Goal: Find specific page/section: Find specific page/section

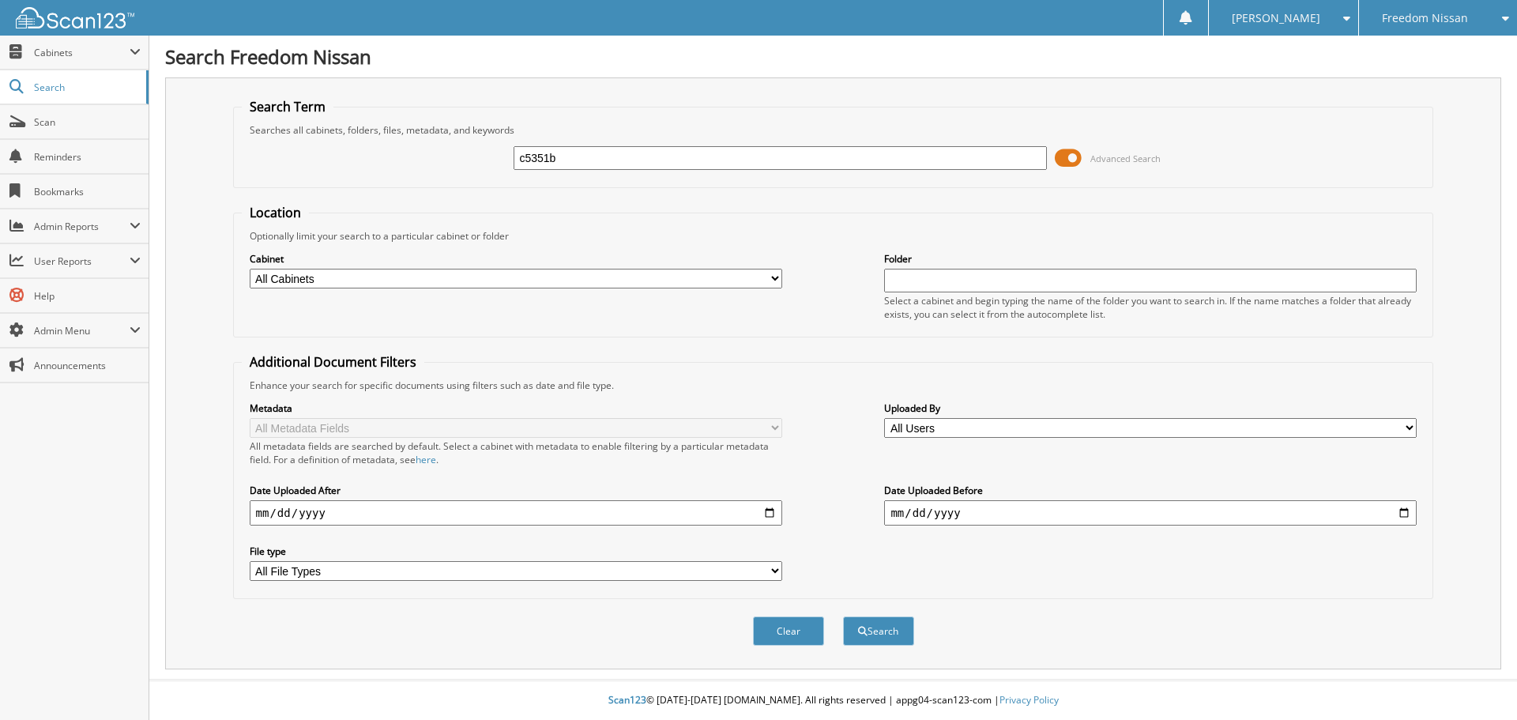
type input "c5351b"
click at [843, 616] on button "Search" at bounding box center [878, 630] width 71 height 29
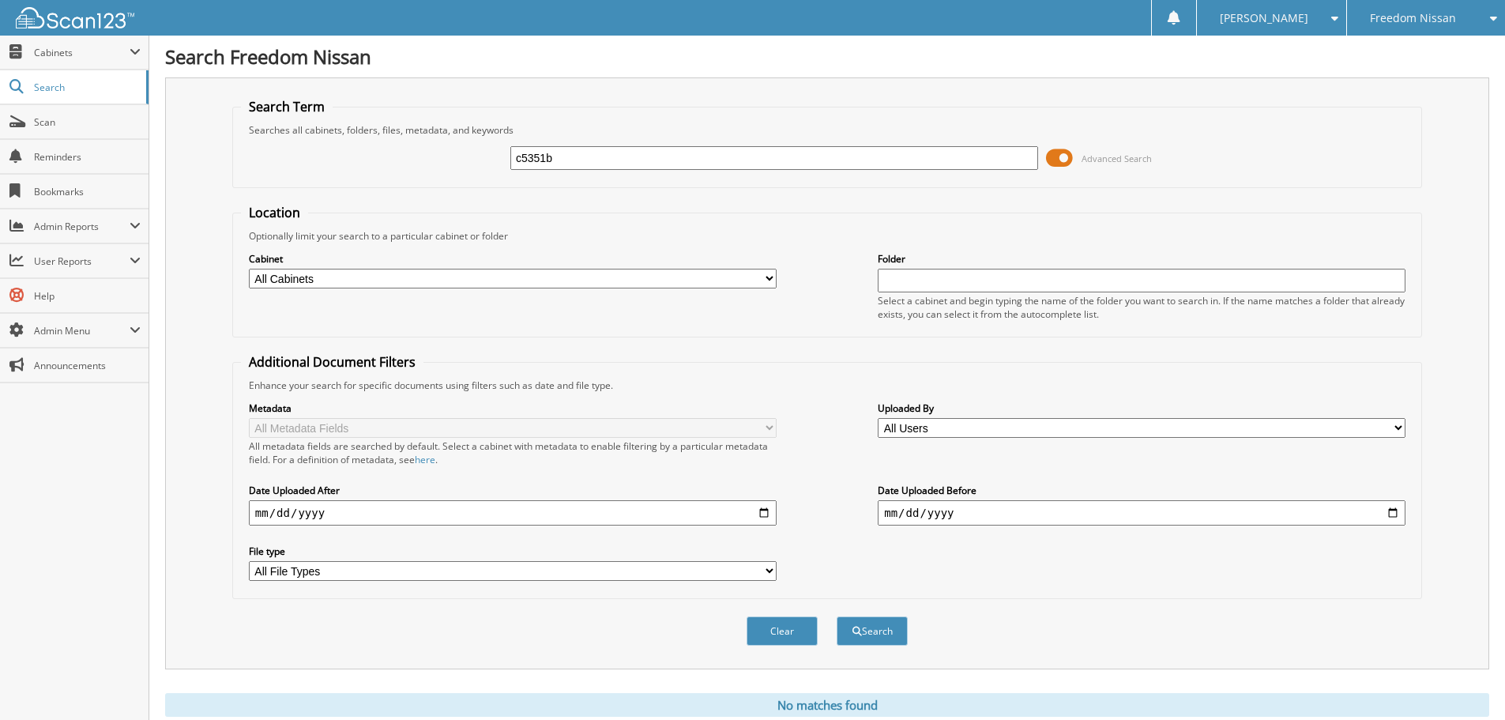
click at [575, 160] on input "c5351b" at bounding box center [774, 158] width 528 height 24
click at [878, 637] on button "Search" at bounding box center [872, 630] width 71 height 29
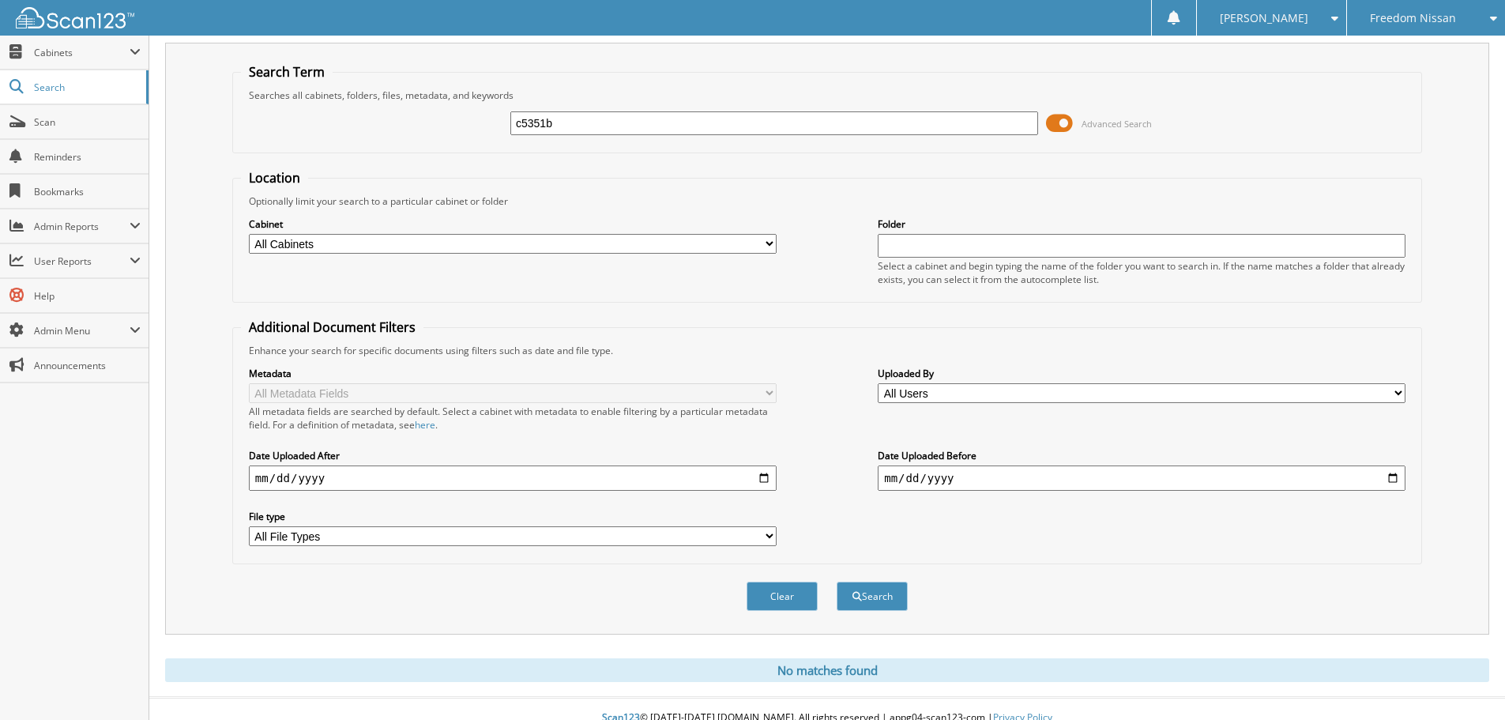
scroll to position [53, 0]
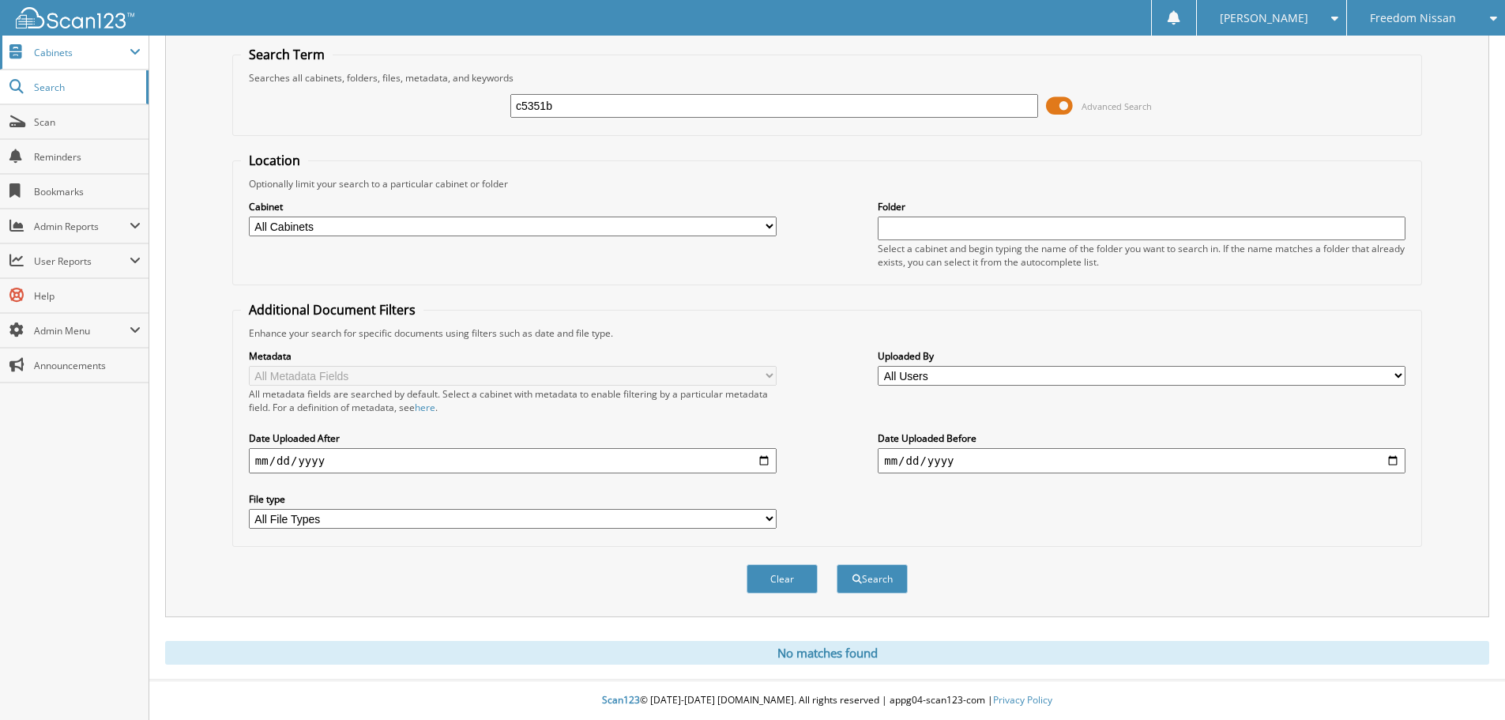
drag, startPoint x: 577, startPoint y: 107, endPoint x: 72, endPoint y: 47, distance: 508.3
click at [72, 47] on body "[PERSON_NAME] Settings Logout Freedom Nissan [PERSON_NAME] Cars, Inc. Close Cab…" at bounding box center [752, 334] width 1505 height 772
type input "[PERSON_NAME]"
click at [837, 564] on button "Search" at bounding box center [872, 578] width 71 height 29
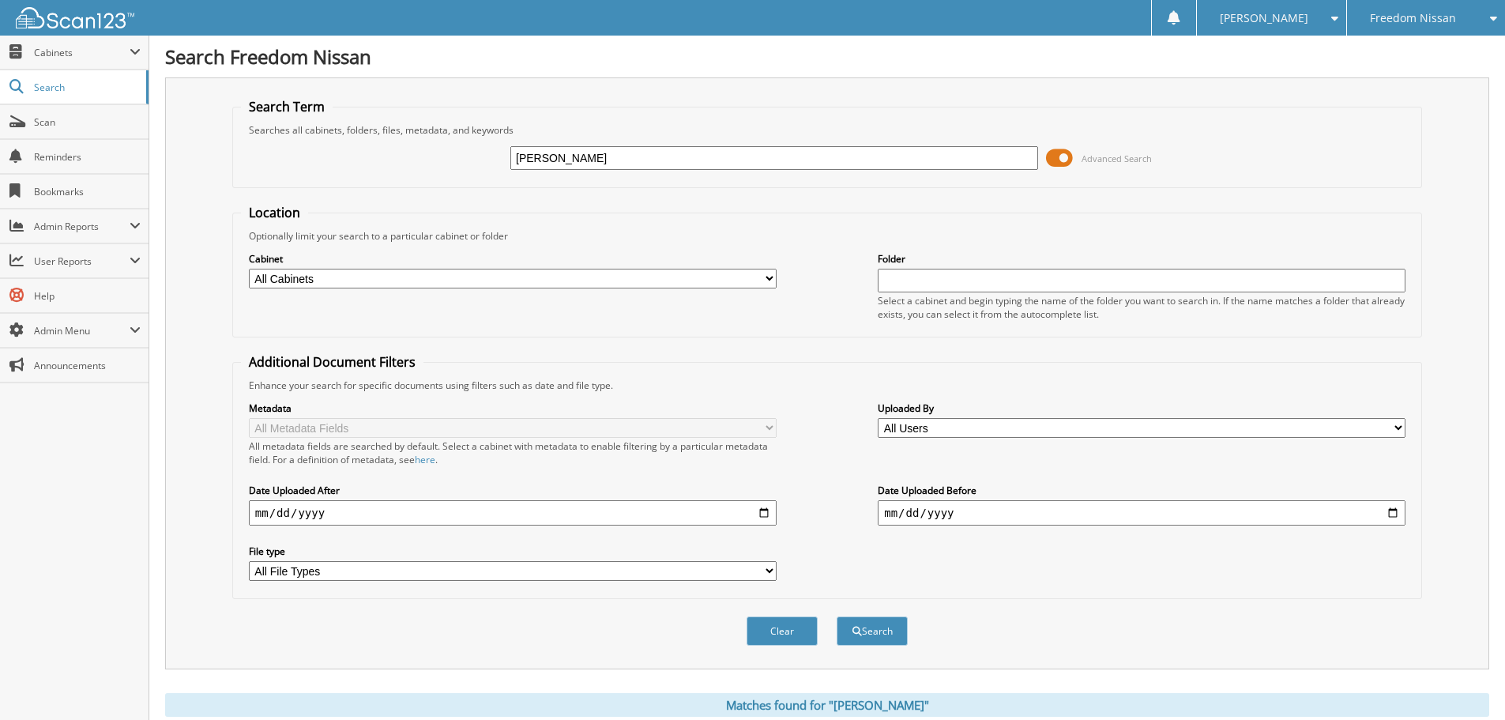
click at [578, 150] on input "[PERSON_NAME]" at bounding box center [774, 158] width 528 height 24
type input "lopes, smith"
click at [837, 616] on button "Search" at bounding box center [872, 630] width 71 height 29
click at [1374, 20] on span "Freedom Nissan" at bounding box center [1413, 17] width 86 height 9
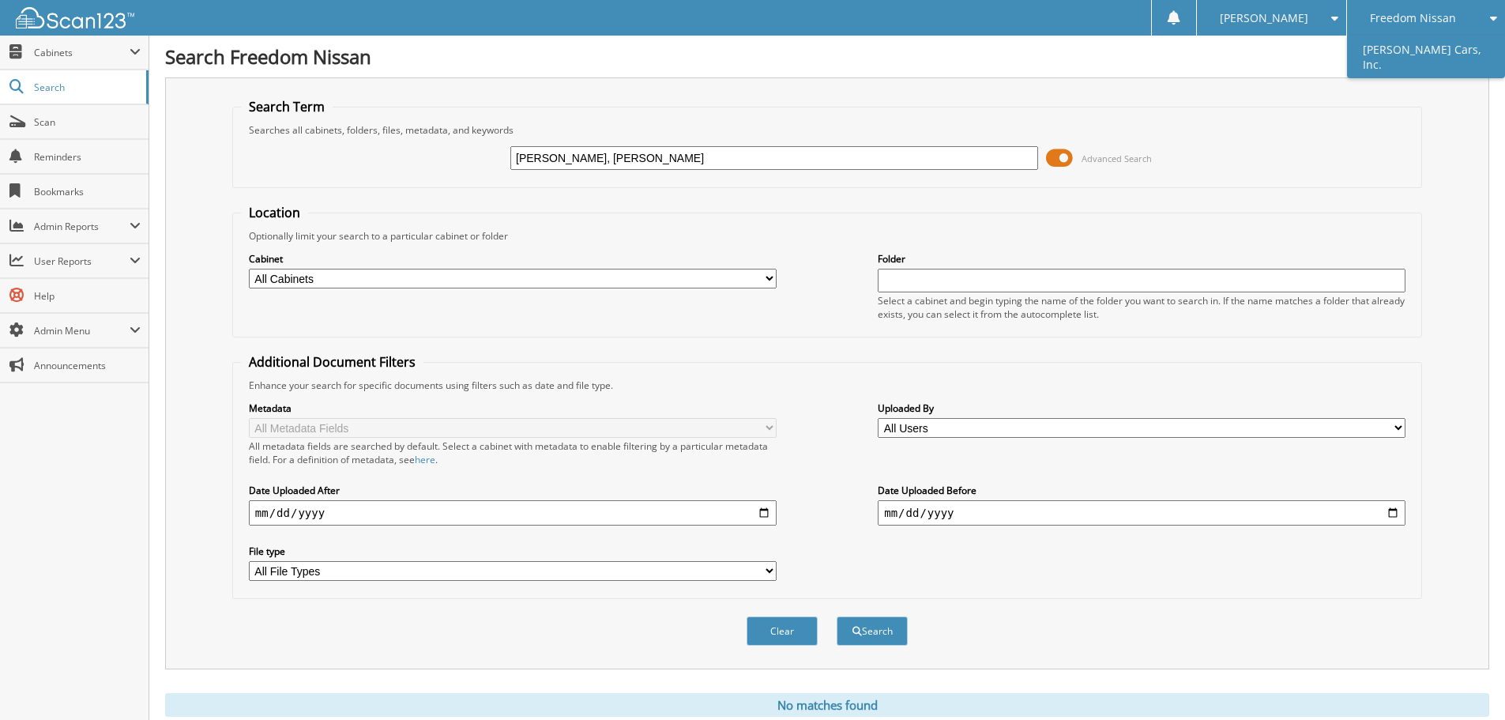
click at [1383, 52] on link "[PERSON_NAME] Cars, Inc." at bounding box center [1426, 57] width 158 height 43
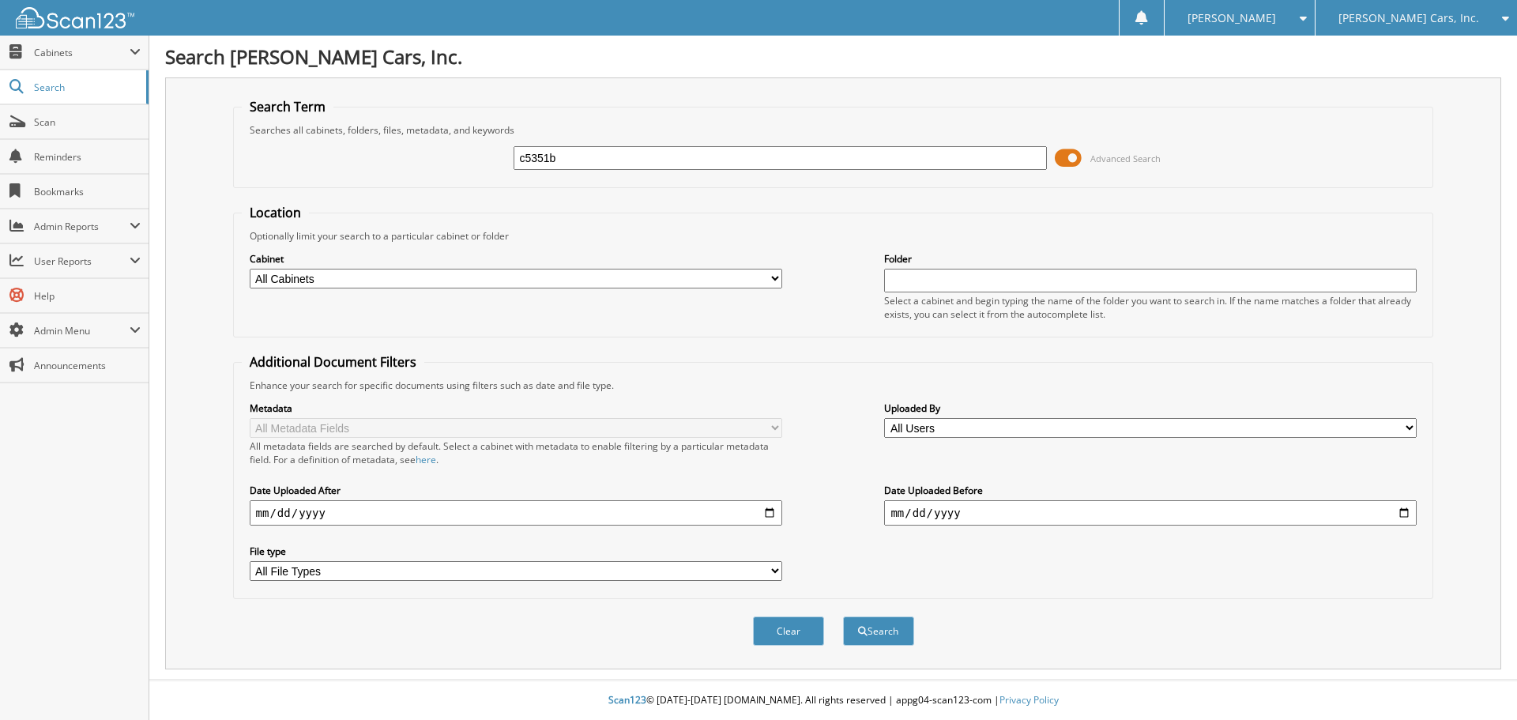
type input "c5351b"
click at [843, 616] on button "Search" at bounding box center [878, 630] width 71 height 29
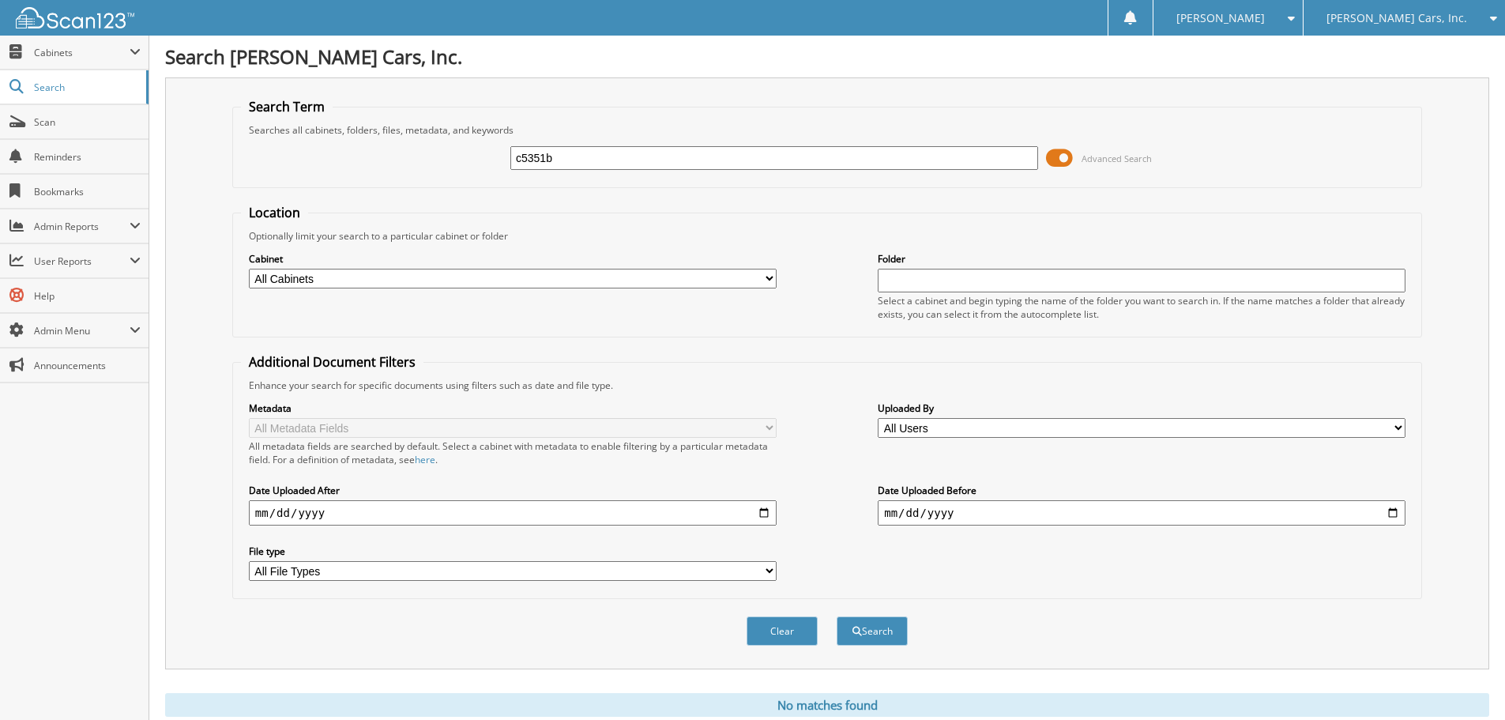
drag, startPoint x: 233, startPoint y: 152, endPoint x: 78, endPoint y: 120, distance: 158.2
click at [78, 120] on body "[PERSON_NAME] Settings Logout [PERSON_NAME] Cars, Inc. Freedom Nissan Close Cab…" at bounding box center [752, 386] width 1505 height 772
type input "[PERSON_NAME]"
click at [837, 616] on button "Search" at bounding box center [872, 630] width 71 height 29
click at [1400, 21] on span "[PERSON_NAME] Cars, Inc." at bounding box center [1396, 17] width 141 height 9
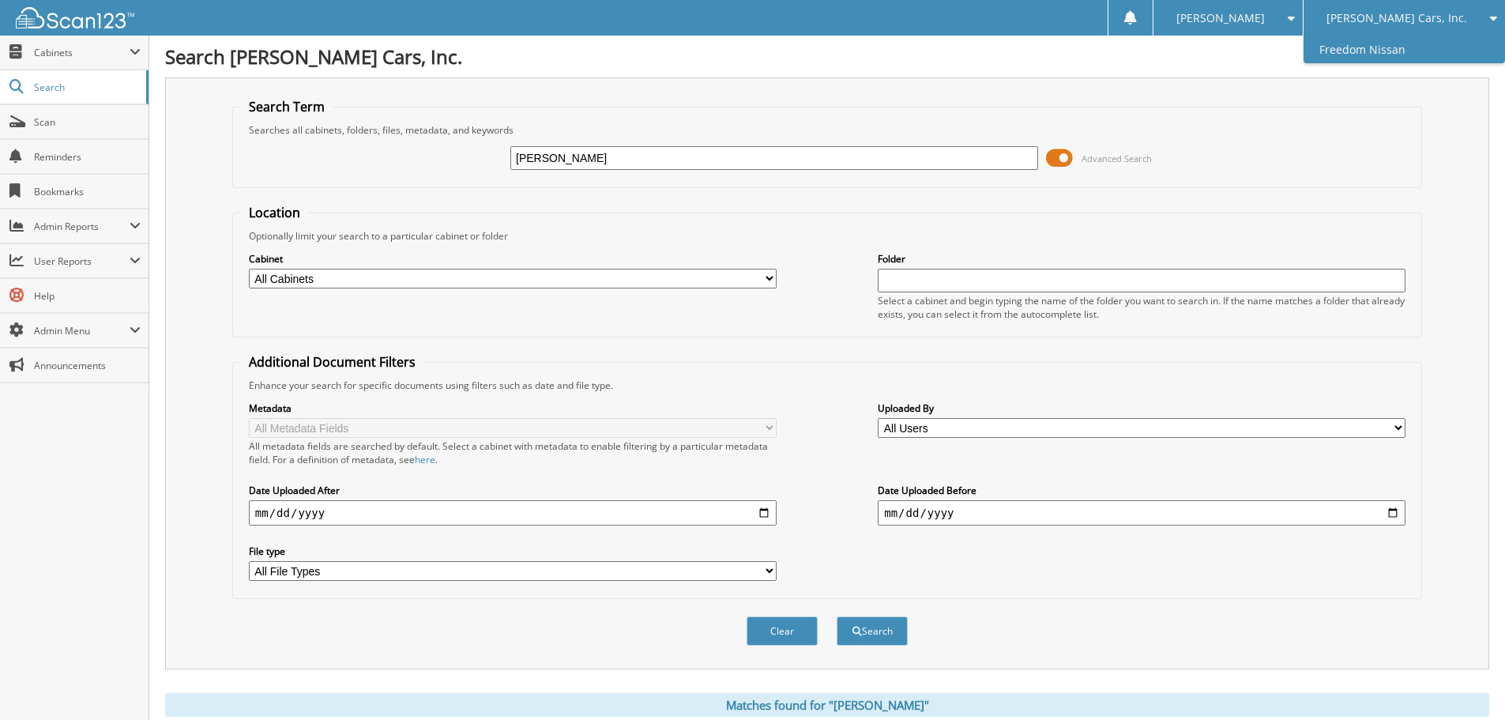
click at [1385, 50] on link "Freedom Nissan" at bounding box center [1403, 50] width 201 height 28
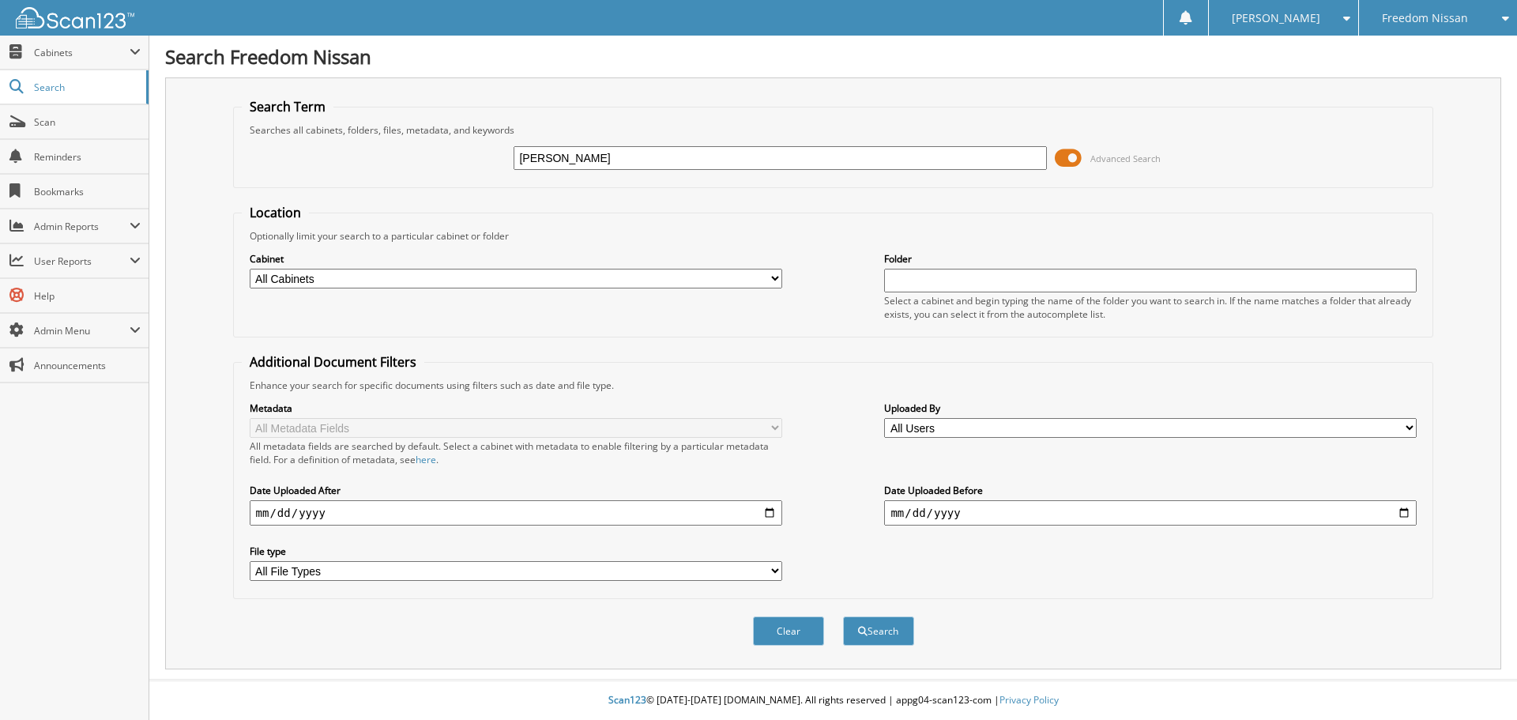
type input "[PERSON_NAME]"
click at [843, 616] on button "Search" at bounding box center [878, 630] width 71 height 29
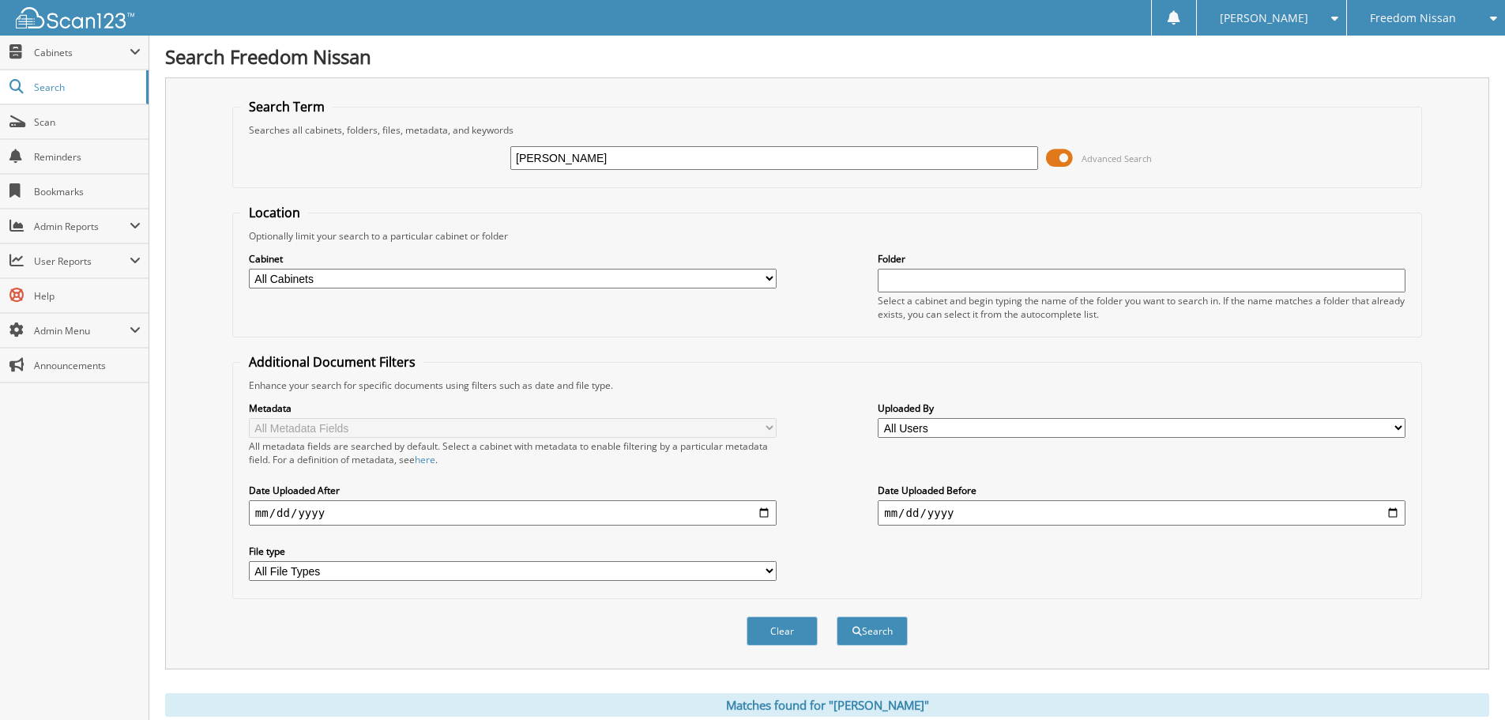
click at [587, 162] on input "[PERSON_NAME]" at bounding box center [774, 158] width 528 height 24
type input "lopes smith james"
click at [837, 616] on button "Search" at bounding box center [872, 630] width 71 height 29
drag, startPoint x: 573, startPoint y: 156, endPoint x: 1393, endPoint y: 201, distance: 821.2
click at [871, 184] on fieldset "Search Term Searches all cabinets, folders, files, metadata, and keywords lopes…" at bounding box center [827, 143] width 1190 height 90
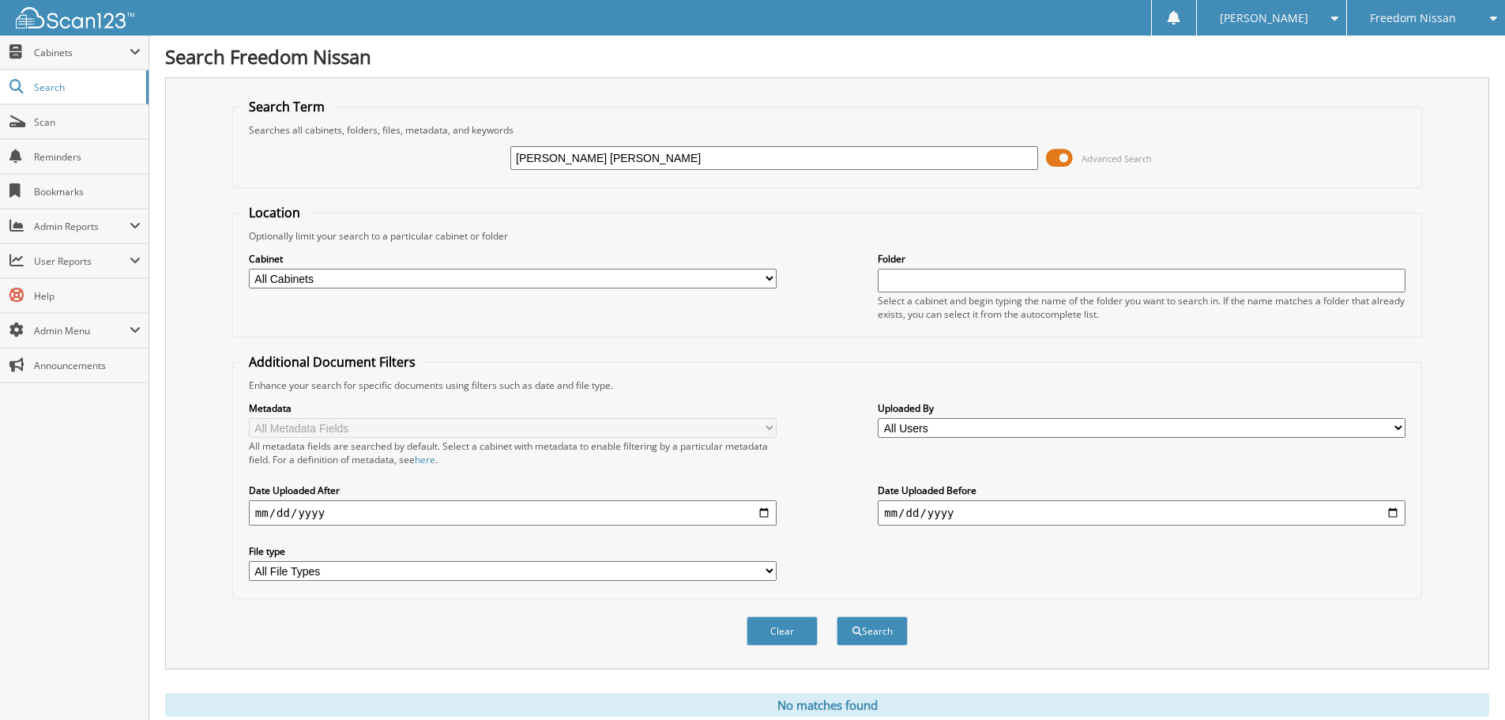
type input "[PERSON_NAME] [PERSON_NAME]"
click at [837, 616] on button "Search" at bounding box center [872, 630] width 71 height 29
drag, startPoint x: 543, startPoint y: 160, endPoint x: 619, endPoint y: 168, distance: 76.3
click at [619, 168] on input "[PERSON_NAME] [PERSON_NAME]" at bounding box center [774, 158] width 528 height 24
type input "l"
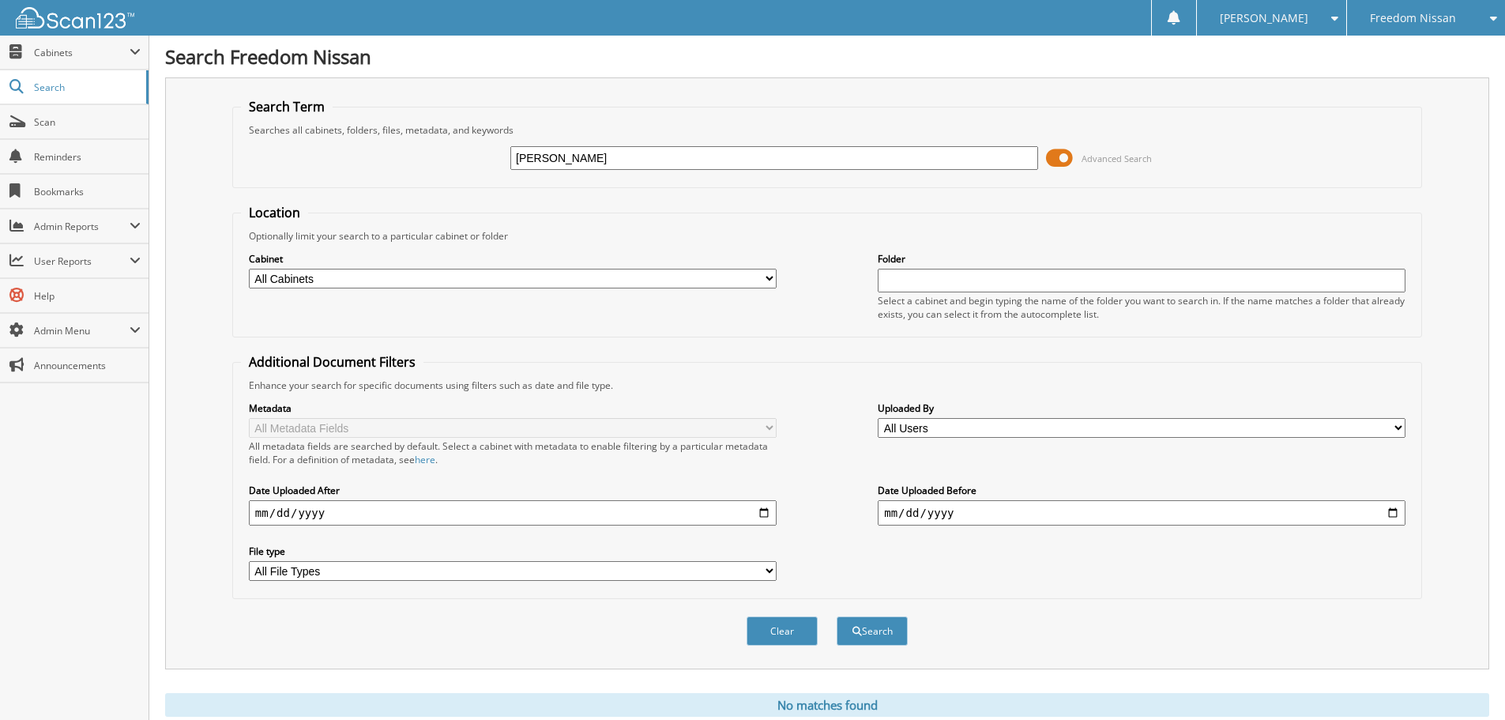
type input "[PERSON_NAME]"
click at [837, 616] on button "Search" at bounding box center [872, 630] width 71 height 29
drag, startPoint x: 509, startPoint y: 157, endPoint x: 254, endPoint y: 109, distance: 258.9
click at [373, 143] on div "chittenden Advanced Search" at bounding box center [827, 158] width 1172 height 43
type input "c5429"
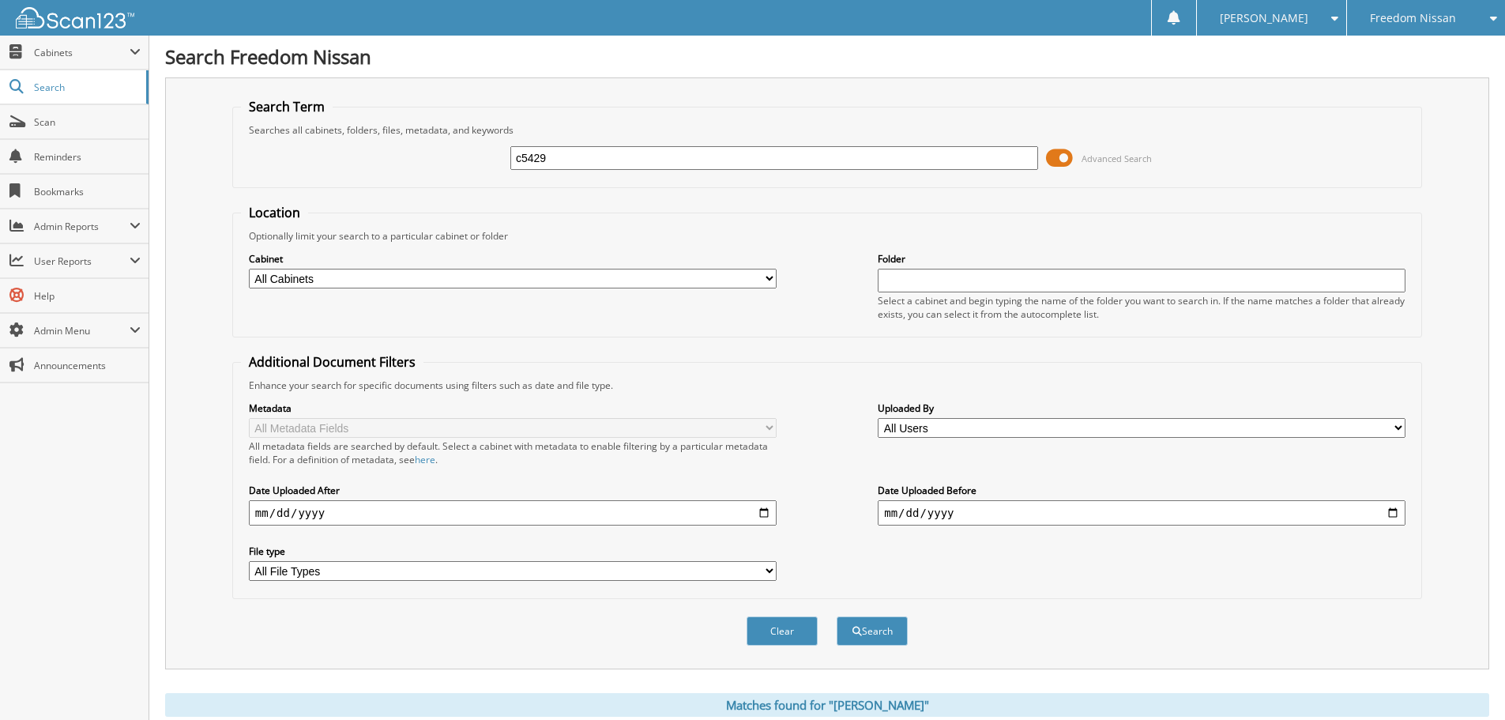
click at [837, 616] on button "Search" at bounding box center [872, 630] width 71 height 29
click at [1412, 13] on span "Freedom Nissan" at bounding box center [1413, 17] width 86 height 9
click at [1402, 51] on link "[PERSON_NAME] Cars, Inc." at bounding box center [1426, 57] width 158 height 43
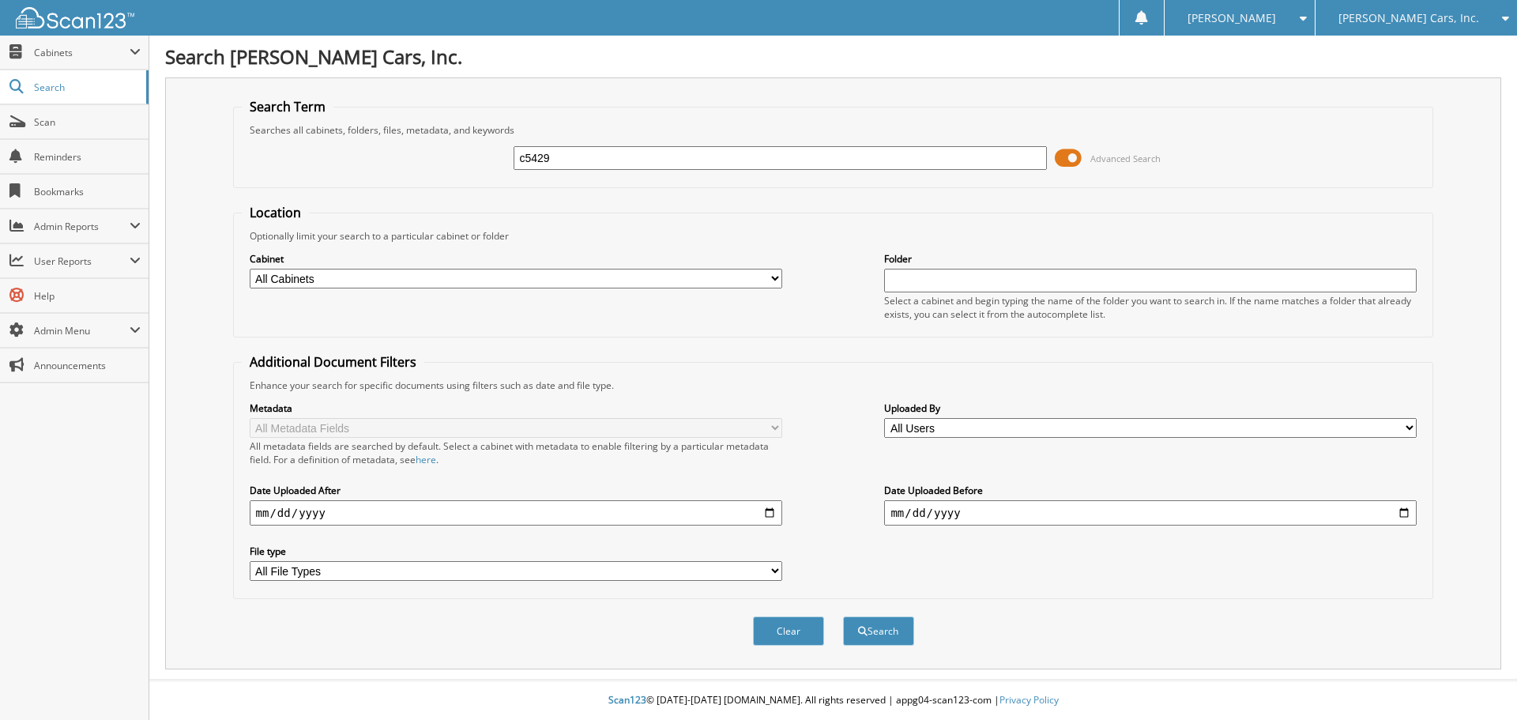
type input "c5429"
click at [843, 616] on button "Search" at bounding box center [878, 630] width 71 height 29
